Goal: Complete application form: Complete application form

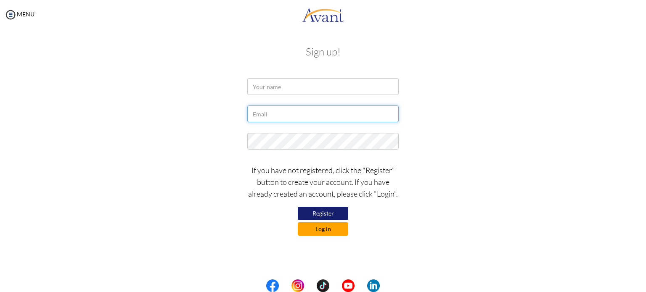
type input "[EMAIL_ADDRESS][DOMAIN_NAME]"
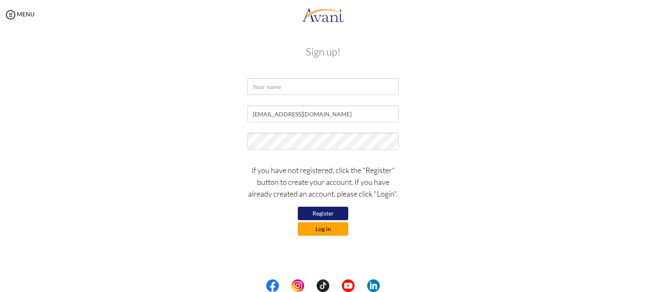
type input "[EMAIL_ADDRESS][DOMAIN_NAME]"
click at [337, 226] on button "Log in" at bounding box center [323, 228] width 50 height 13
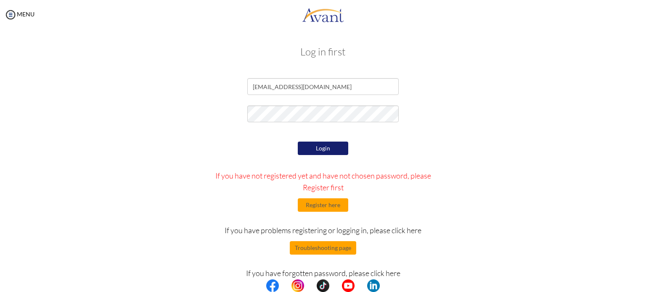
click at [331, 145] on button "Login" at bounding box center [323, 148] width 50 height 13
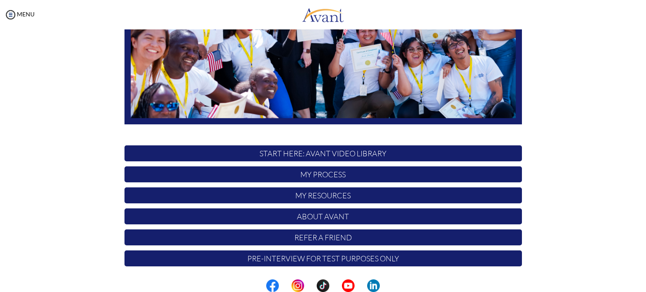
scroll to position [174, 0]
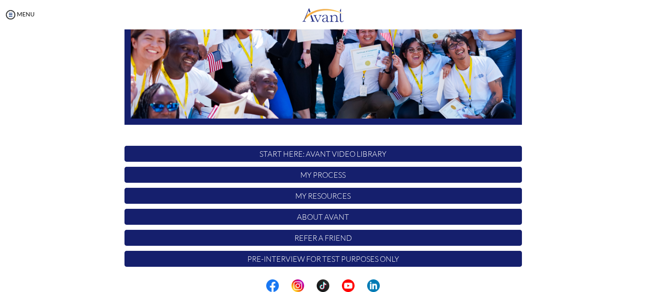
click at [327, 172] on p "My Process" at bounding box center [322, 175] width 397 height 16
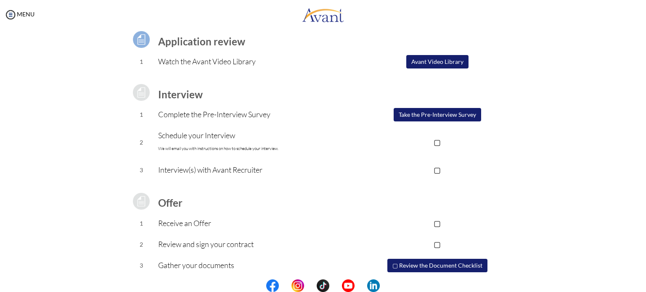
scroll to position [66, 0]
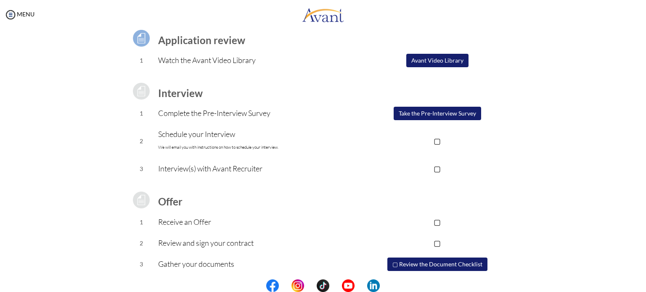
click at [433, 111] on button "Take the Pre-Interview Survey" at bounding box center [436, 113] width 87 height 13
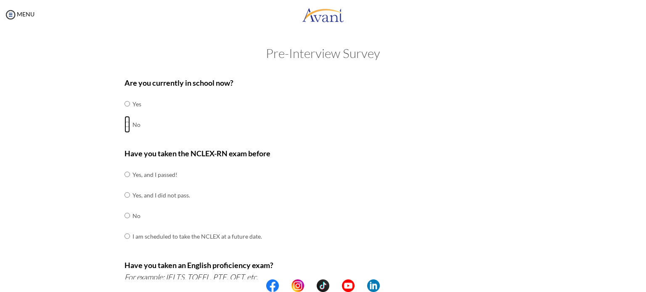
click at [125, 112] on input "radio" at bounding box center [126, 103] width 5 height 17
radio input "true"
click at [126, 174] on input "radio" at bounding box center [126, 174] width 5 height 17
radio input "true"
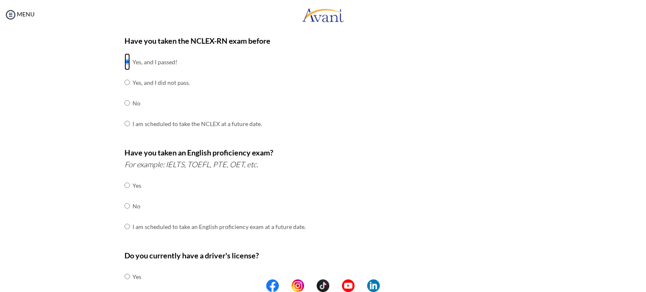
scroll to position [113, 0]
click at [127, 184] on input "radio" at bounding box center [126, 185] width 5 height 17
radio input "true"
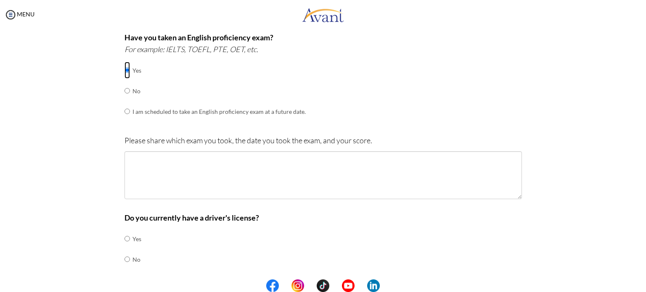
scroll to position [227, 0]
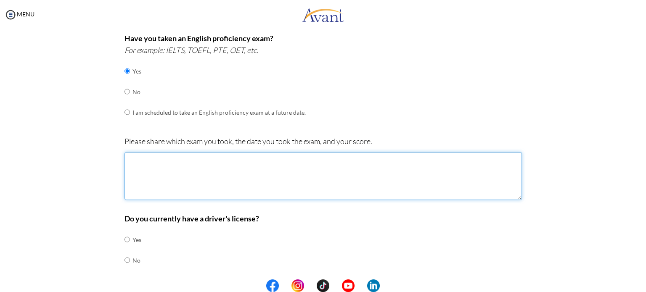
click at [145, 184] on textarea at bounding box center [322, 176] width 397 height 48
type textarea "o"
click at [158, 185] on textarea "OET Date of exam May 18, 2019 Listening B Reading B Speaking B Writing" at bounding box center [322, 176] width 397 height 48
click at [178, 190] on textarea "OET Date of exam May 18, 2019 Listening B Reading B Speaking B Writing" at bounding box center [322, 176] width 397 height 48
click at [174, 170] on textarea "OET Date of exam May 18, 2019 Listening B Reading B Speaking B Writing B" at bounding box center [322, 176] width 397 height 48
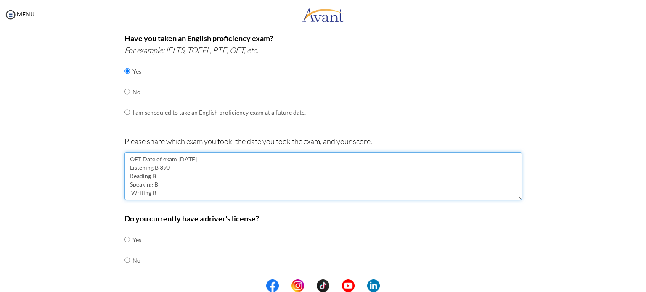
click at [173, 173] on textarea "OET Date of exam May 18, 2019 Listening B 390 Reading B Speaking B Writing B" at bounding box center [322, 176] width 397 height 48
click at [172, 183] on textarea "OET Date of exam May 18, 2019 Listening B 390 Reading B 370 Speaking B Writing B" at bounding box center [322, 176] width 397 height 48
click at [179, 196] on textarea "OET Date of exam May 18, 2019 Listening B 390 Reading B 370 Speaking B 430 Writ…" at bounding box center [322, 176] width 397 height 48
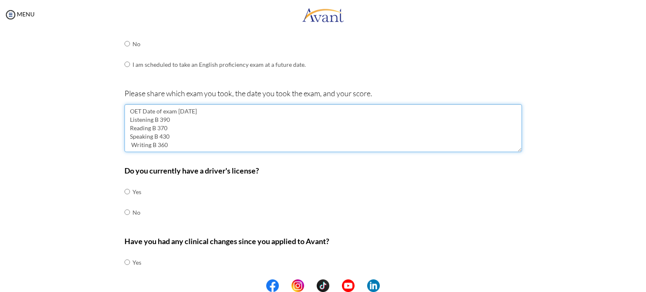
scroll to position [279, 0]
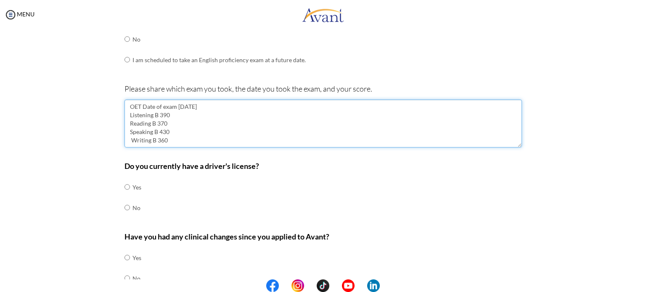
type textarea "OET Date of exam [DATE] Listening B 390 Reading B 370 Speaking B 430 Writing B …"
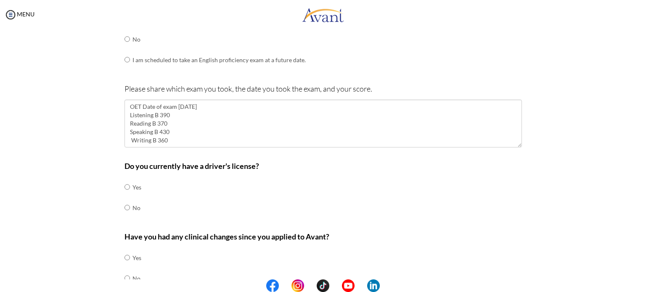
click at [130, 185] on td at bounding box center [131, 187] width 3 height 21
click at [128, 186] on input "radio" at bounding box center [126, 187] width 5 height 17
radio input "true"
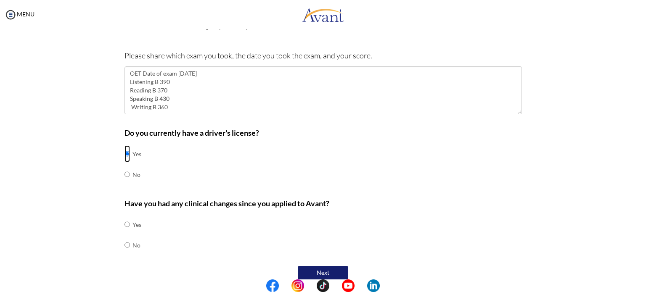
scroll to position [322, 0]
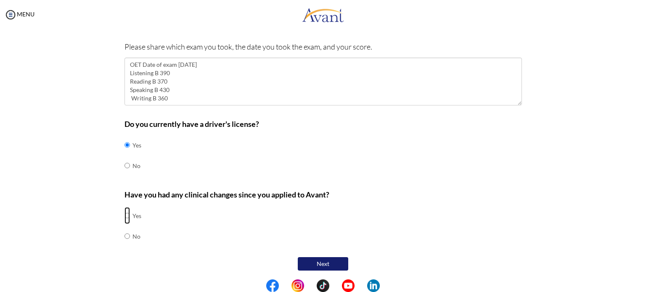
click at [127, 216] on input "radio" at bounding box center [126, 215] width 5 height 17
radio input "true"
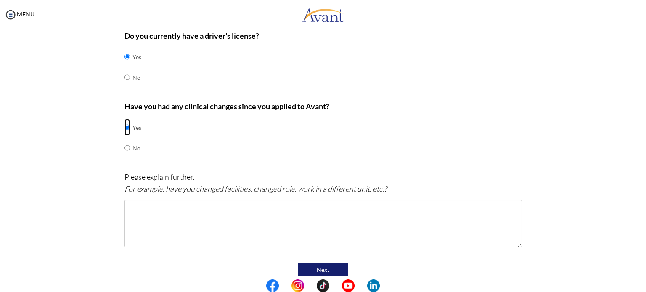
scroll to position [415, 0]
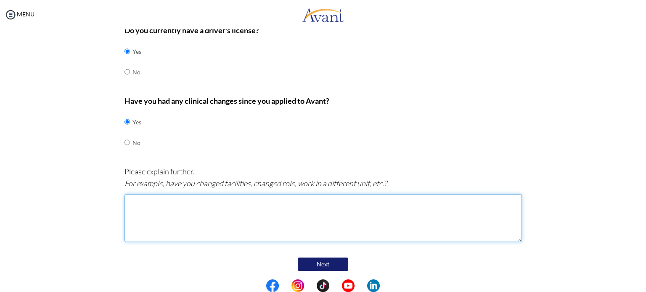
click at [145, 217] on textarea at bounding box center [322, 218] width 397 height 48
type textarea "Currently Working as Theatre nurse in the operating room in [GEOGRAPHIC_DATA] w…"
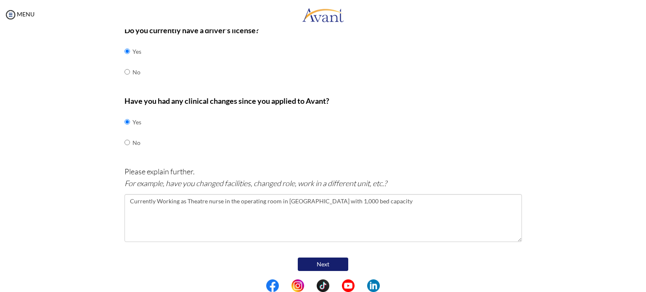
click at [307, 267] on button "Next" at bounding box center [323, 264] width 50 height 13
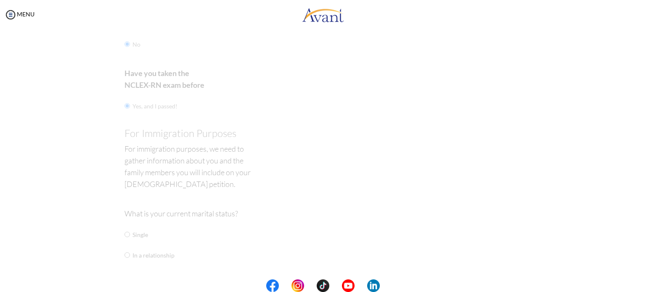
scroll to position [17, 0]
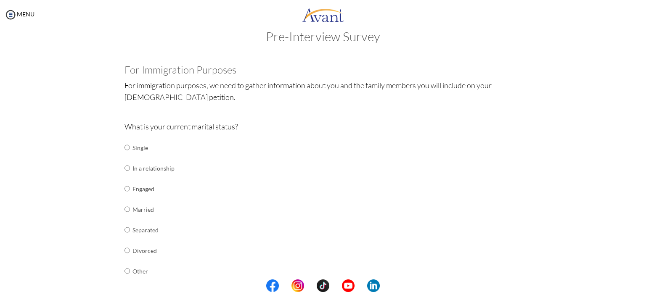
click at [155, 151] on td "Single" at bounding box center [153, 147] width 42 height 21
click at [131, 148] on td at bounding box center [131, 147] width 3 height 21
click at [125, 147] on input "radio" at bounding box center [126, 147] width 5 height 17
radio input "true"
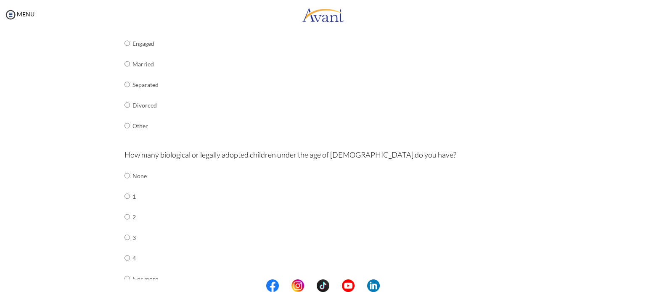
scroll to position [171, 0]
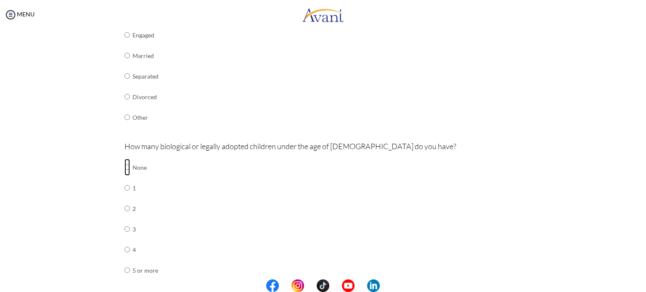
click at [127, 169] on input "radio" at bounding box center [126, 167] width 5 height 17
radio input "true"
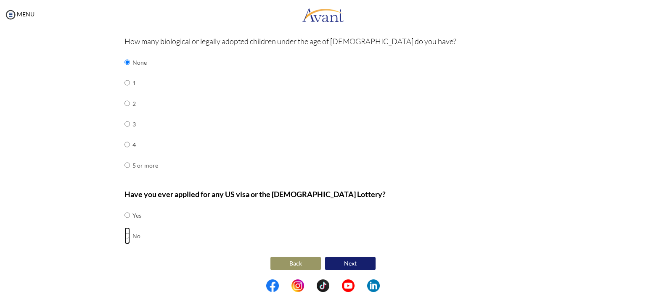
click at [124, 224] on input "radio" at bounding box center [126, 215] width 5 height 17
radio input "true"
click at [123, 213] on div "Are you currently in school now? Yes No Have you taken the NCLEX-RN exam before…" at bounding box center [323, 34] width 410 height 475
click at [126, 214] on input "radio" at bounding box center [126, 215] width 5 height 17
radio input "true"
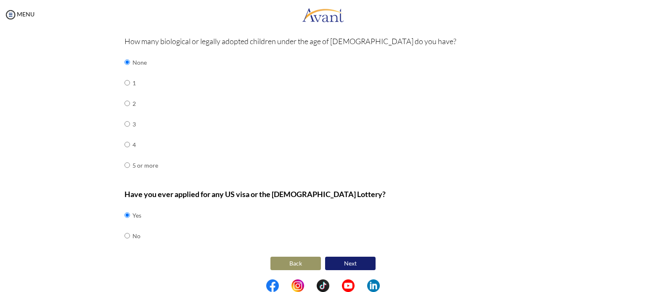
click at [340, 266] on button "Next" at bounding box center [350, 263] width 50 height 13
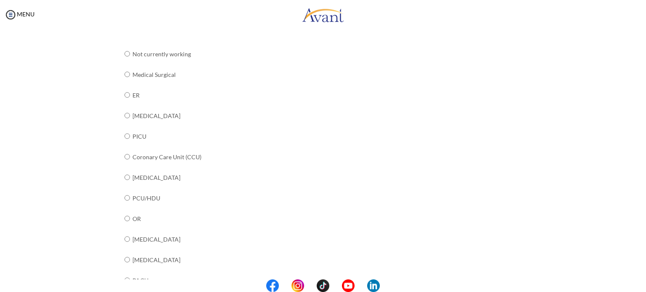
scroll to position [109, 0]
click at [125, 122] on input "radio" at bounding box center [126, 113] width 5 height 17
radio input "true"
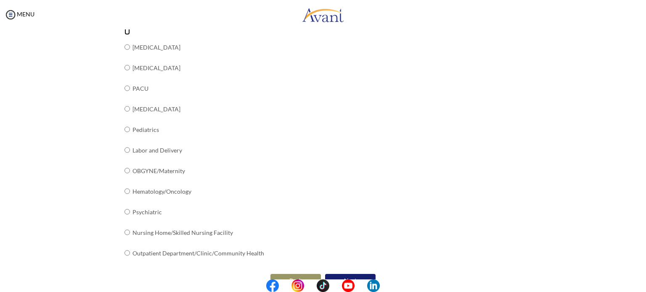
scroll to position [316, 0]
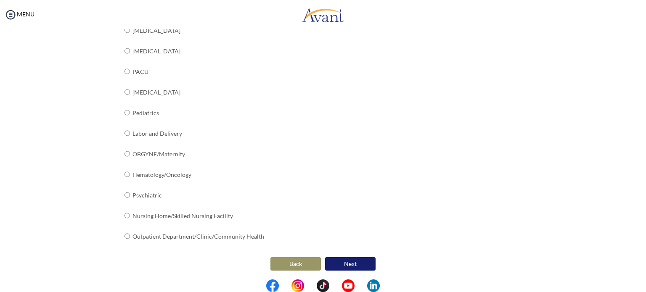
click at [354, 264] on button "Next" at bounding box center [350, 263] width 50 height 13
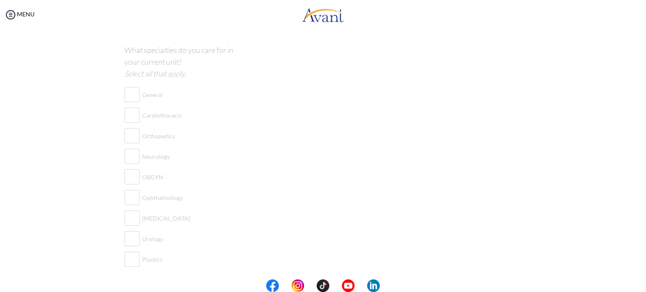
scroll to position [17, 0]
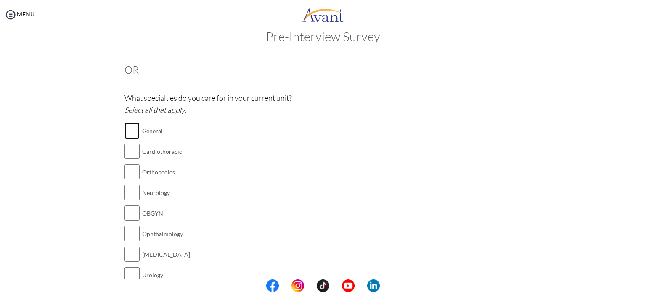
click at [130, 131] on input "checkbox" at bounding box center [131, 130] width 15 height 17
checkbox input "true"
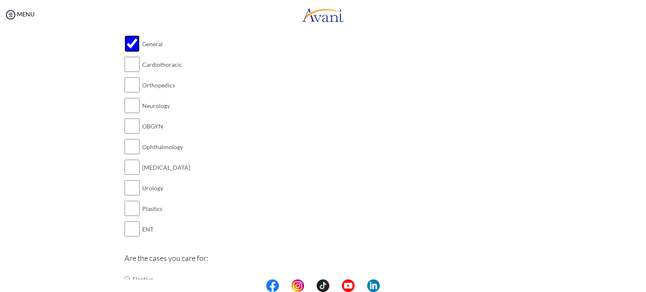
scroll to position [117, 0]
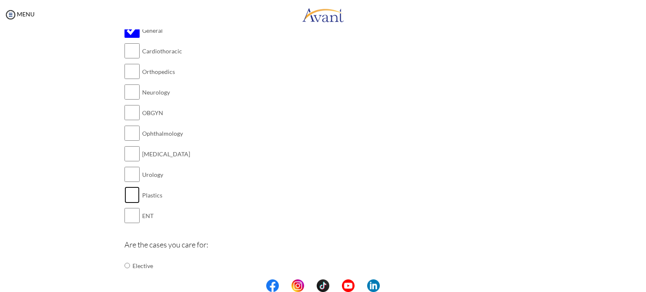
click at [129, 188] on input "checkbox" at bounding box center [131, 195] width 15 height 17
checkbox input "true"
click at [136, 133] on input "checkbox" at bounding box center [131, 133] width 15 height 17
checkbox input "true"
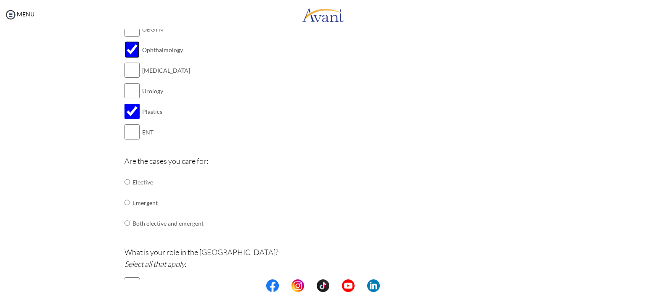
scroll to position [202, 0]
click at [127, 189] on input "radio" at bounding box center [126, 180] width 5 height 17
radio input "true"
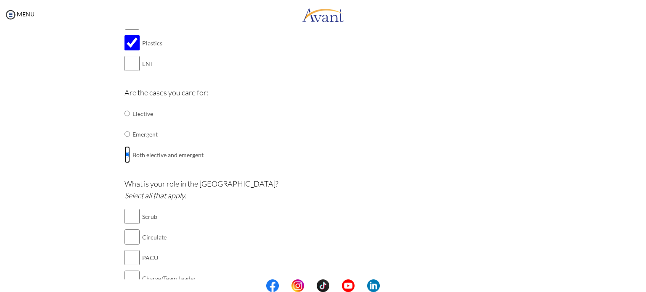
scroll to position [269, 0]
click at [127, 218] on input "checkbox" at bounding box center [131, 216] width 15 height 17
checkbox input "true"
click at [130, 240] on input "checkbox" at bounding box center [131, 237] width 15 height 17
checkbox input "true"
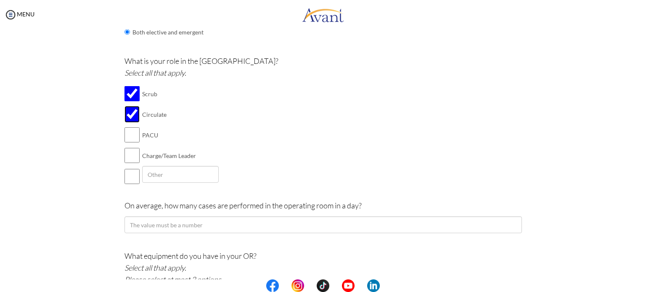
scroll to position [392, 0]
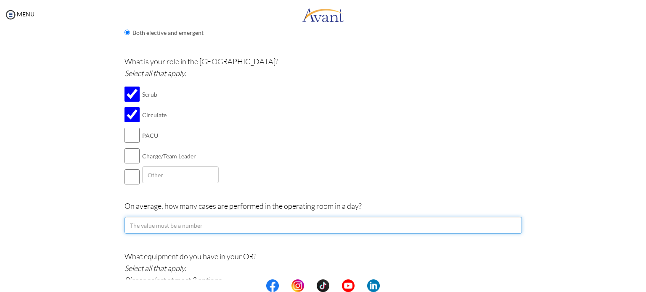
click at [143, 229] on input "number" at bounding box center [322, 225] width 397 height 17
click at [514, 222] on input "1" at bounding box center [322, 225] width 397 height 17
click at [514, 222] on input "2" at bounding box center [322, 225] width 397 height 17
click at [514, 222] on input "3" at bounding box center [322, 225] width 397 height 17
click at [514, 222] on input "4" at bounding box center [322, 225] width 397 height 17
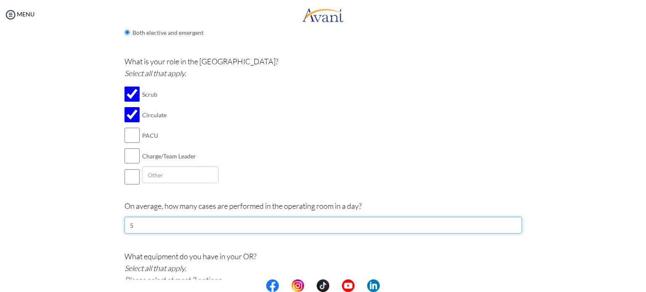
click at [514, 222] on input "5" at bounding box center [322, 225] width 397 height 17
type input "6"
click at [514, 222] on input "6" at bounding box center [322, 225] width 397 height 17
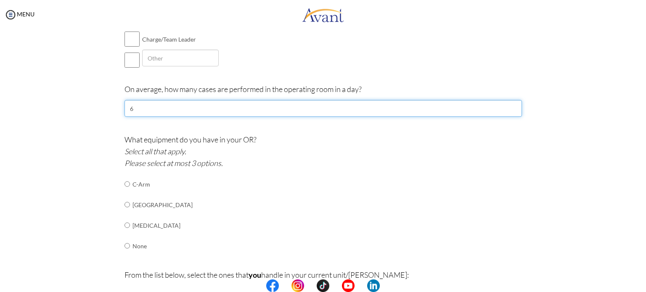
scroll to position [516, 0]
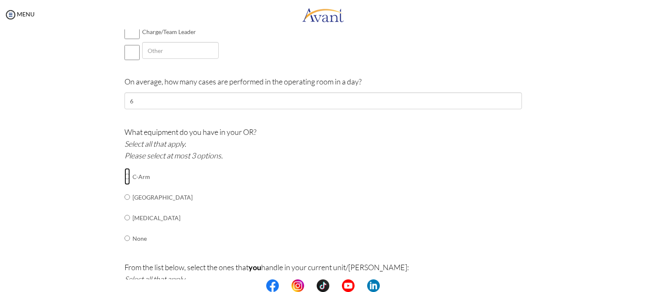
click at [125, 175] on input "radio" at bounding box center [126, 176] width 5 height 17
radio input "true"
click at [126, 185] on input "radio" at bounding box center [126, 176] width 5 height 17
radio input "true"
click at [127, 185] on input "radio" at bounding box center [126, 176] width 5 height 17
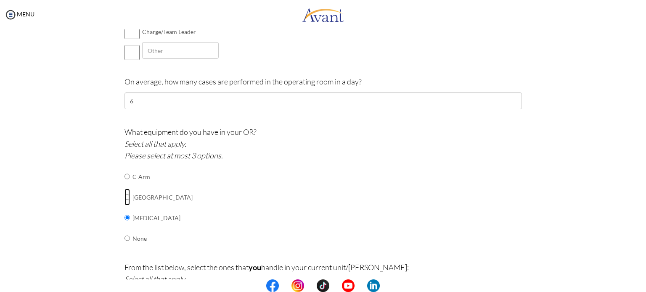
radio input "true"
click at [125, 185] on input "radio" at bounding box center [126, 176] width 5 height 17
radio input "true"
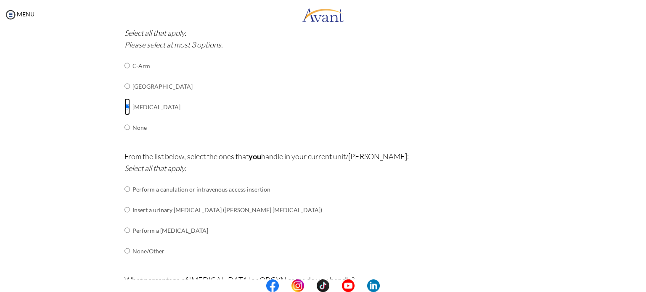
scroll to position [638, 0]
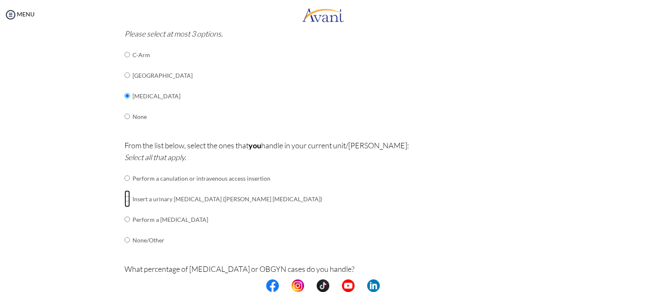
click at [127, 187] on input "radio" at bounding box center [126, 178] width 5 height 17
radio input "true"
click at [127, 187] on input "radio" at bounding box center [126, 178] width 5 height 17
radio input "true"
click at [127, 187] on input "radio" at bounding box center [126, 178] width 5 height 17
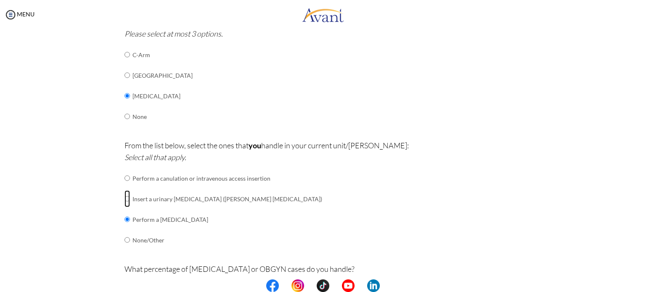
radio input "true"
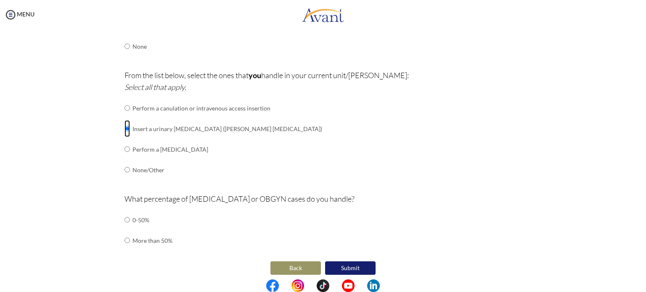
scroll to position [712, 0]
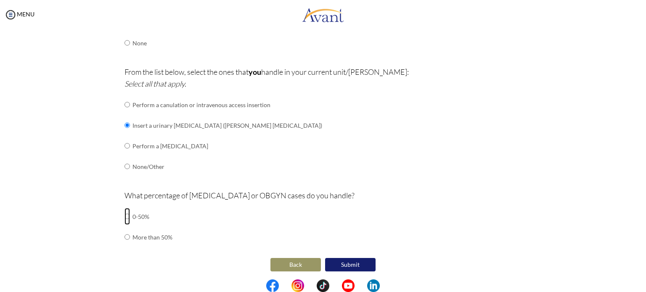
click at [125, 214] on input "radio" at bounding box center [126, 216] width 5 height 17
radio input "true"
click at [359, 266] on button "Submit" at bounding box center [350, 264] width 50 height 13
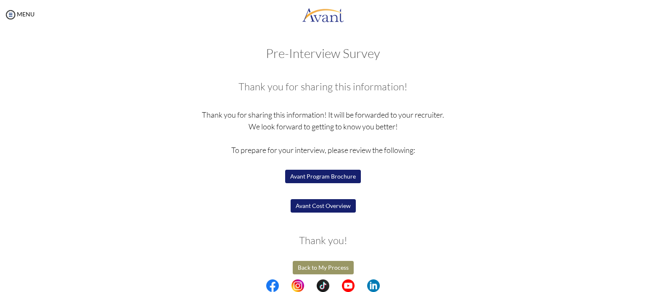
scroll to position [5, 0]
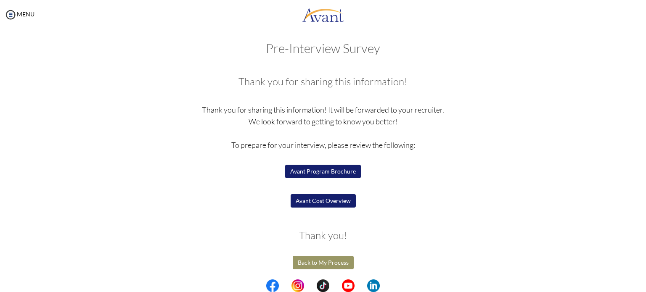
click at [341, 208] on p "Thank you for sharing this information! It will be forwarded to your recruiter.…" at bounding box center [322, 163] width 397 height 118
click at [340, 201] on button "Avant Cost Overview" at bounding box center [322, 200] width 65 height 13
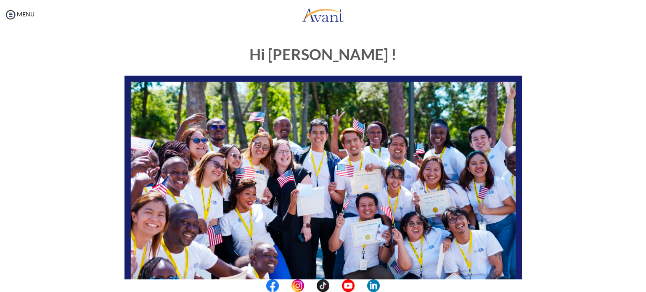
scroll to position [174, 0]
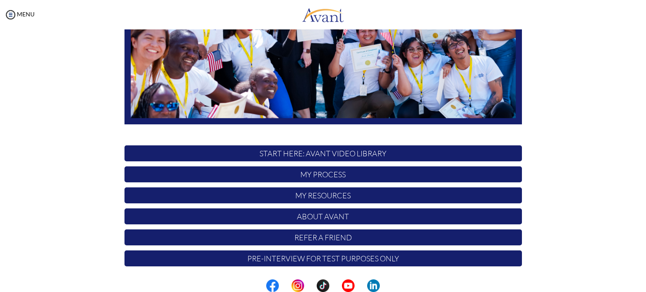
click at [321, 177] on p "My Process" at bounding box center [322, 174] width 397 height 16
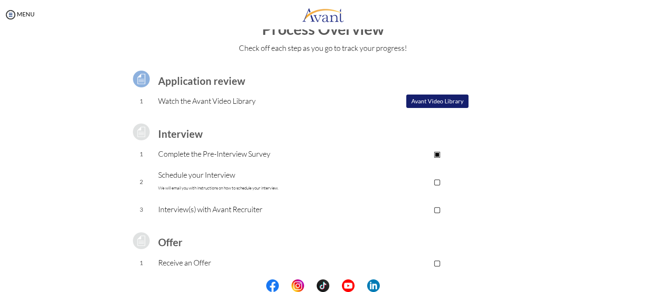
scroll to position [33, 0]
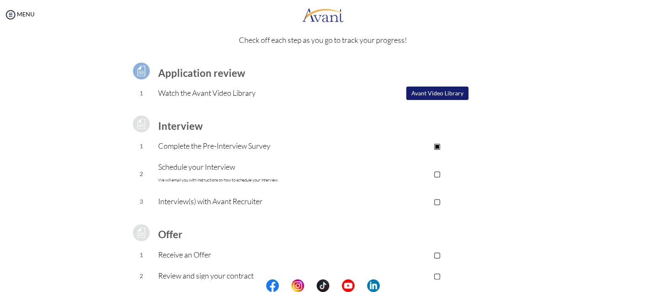
click at [441, 175] on p "▢" at bounding box center [437, 174] width 169 height 12
click at [441, 198] on p "▢" at bounding box center [437, 201] width 169 height 12
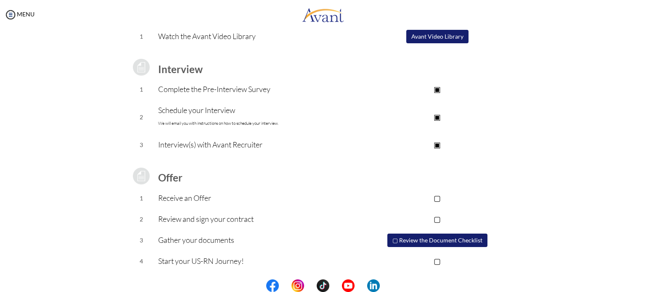
scroll to position [90, 0]
click at [185, 123] on font "We will email you with instructions on how to schedule your interview." at bounding box center [218, 123] width 120 height 5
click at [167, 195] on p "Receive an Offer" at bounding box center [255, 198] width 195 height 12
click at [428, 238] on button "▢ Review the Document Checklist" at bounding box center [437, 240] width 100 height 13
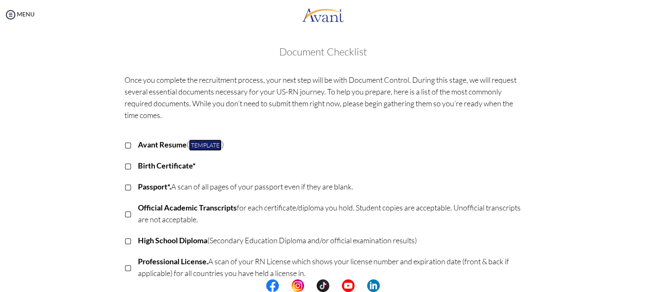
click at [209, 143] on link "Template" at bounding box center [205, 145] width 33 height 11
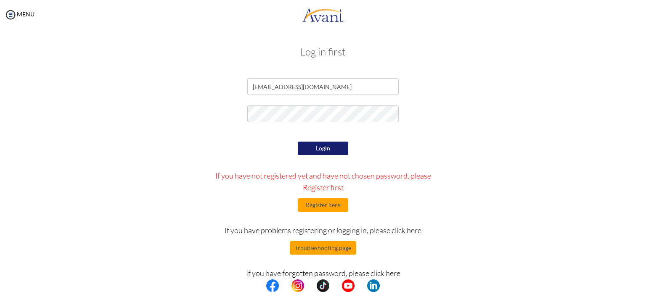
click at [335, 146] on button "Login" at bounding box center [323, 148] width 50 height 13
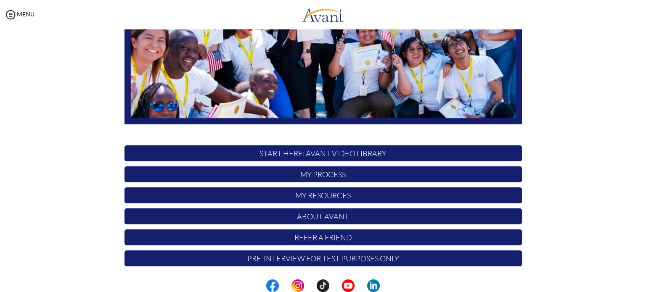
scroll to position [174, 0]
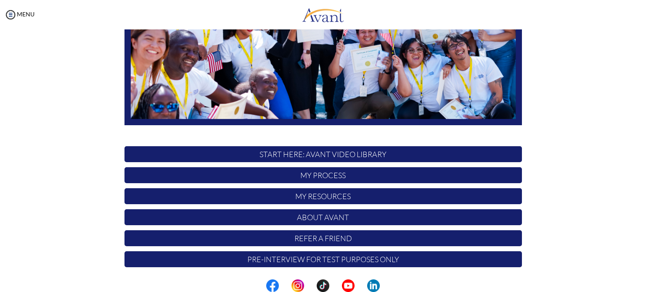
click at [308, 261] on p "Pre-Interview for test purposes only" at bounding box center [322, 259] width 397 height 16
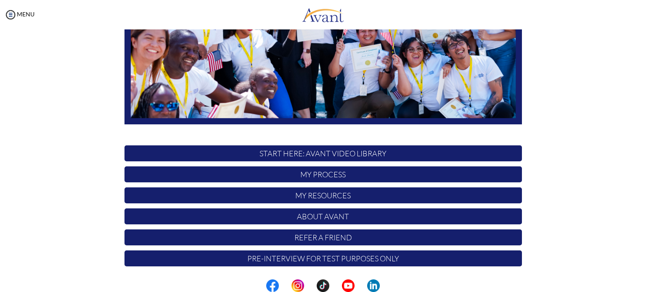
scroll to position [173, 0]
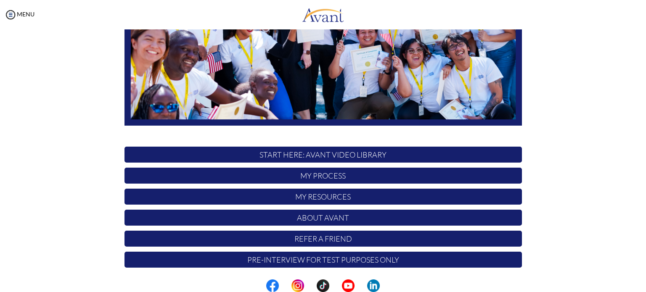
click at [356, 178] on p "My Process" at bounding box center [322, 176] width 397 height 16
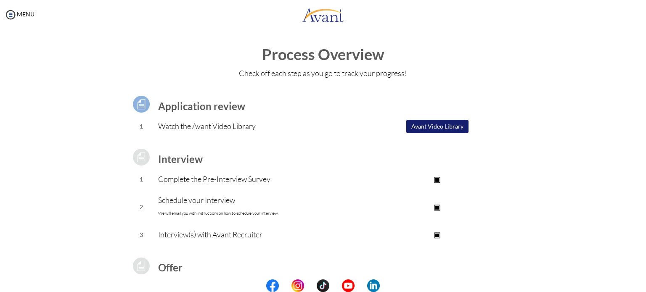
click at [184, 177] on p "Complete the Pre-Interview Survey" at bounding box center [255, 179] width 195 height 12
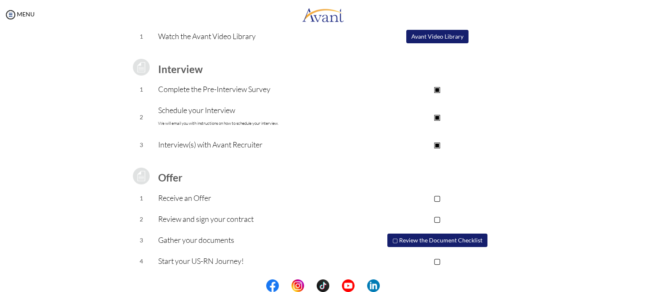
scroll to position [0, 0]
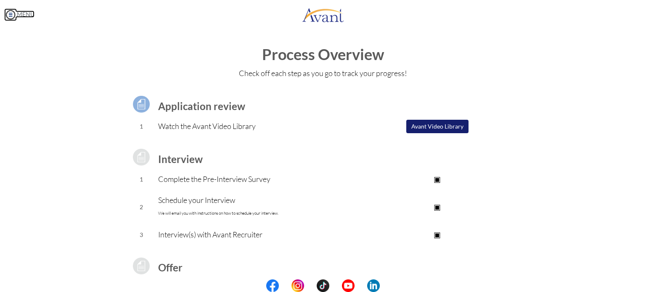
click at [7, 20] on img at bounding box center [10, 14] width 13 height 13
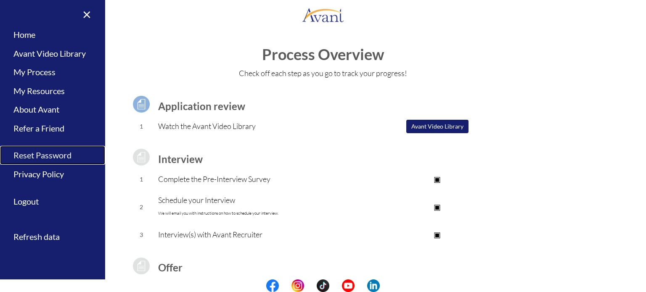
click at [58, 155] on link "Reset Password" at bounding box center [52, 155] width 105 height 19
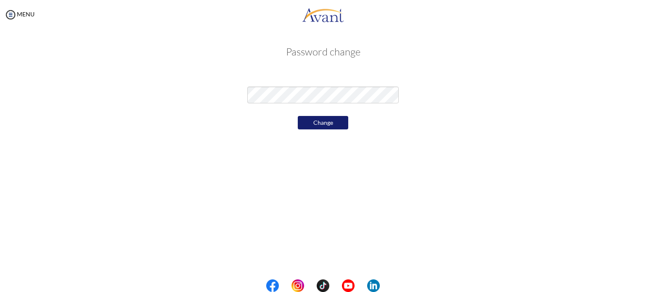
click at [312, 119] on button "Change" at bounding box center [323, 122] width 50 height 13
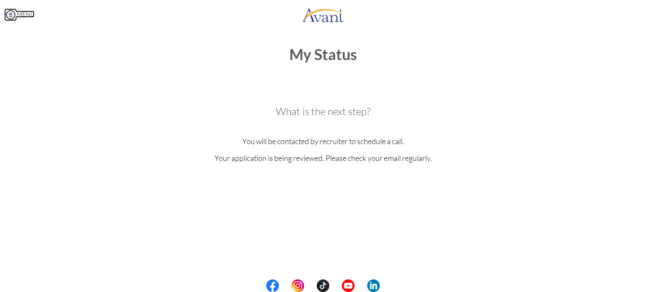
click at [16, 9] on img at bounding box center [10, 14] width 13 height 13
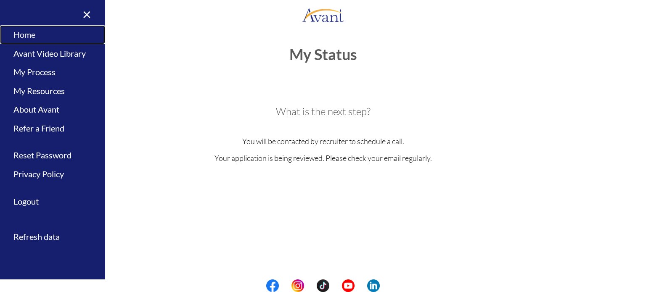
click at [24, 34] on link "Home" at bounding box center [52, 34] width 105 height 19
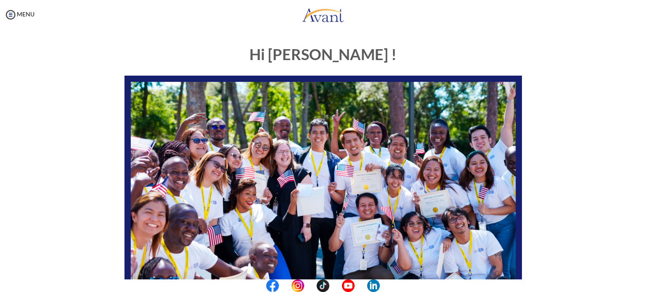
scroll to position [174, 0]
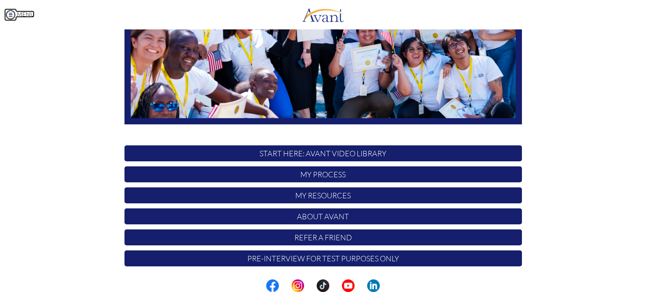
click at [29, 15] on link "MENU" at bounding box center [19, 14] width 30 height 7
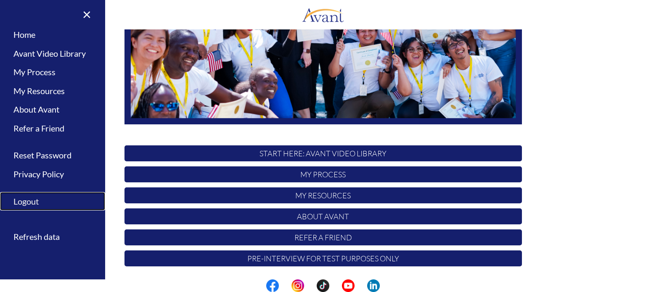
click at [22, 203] on link "Logout" at bounding box center [52, 201] width 105 height 19
